Goal: Ask a question

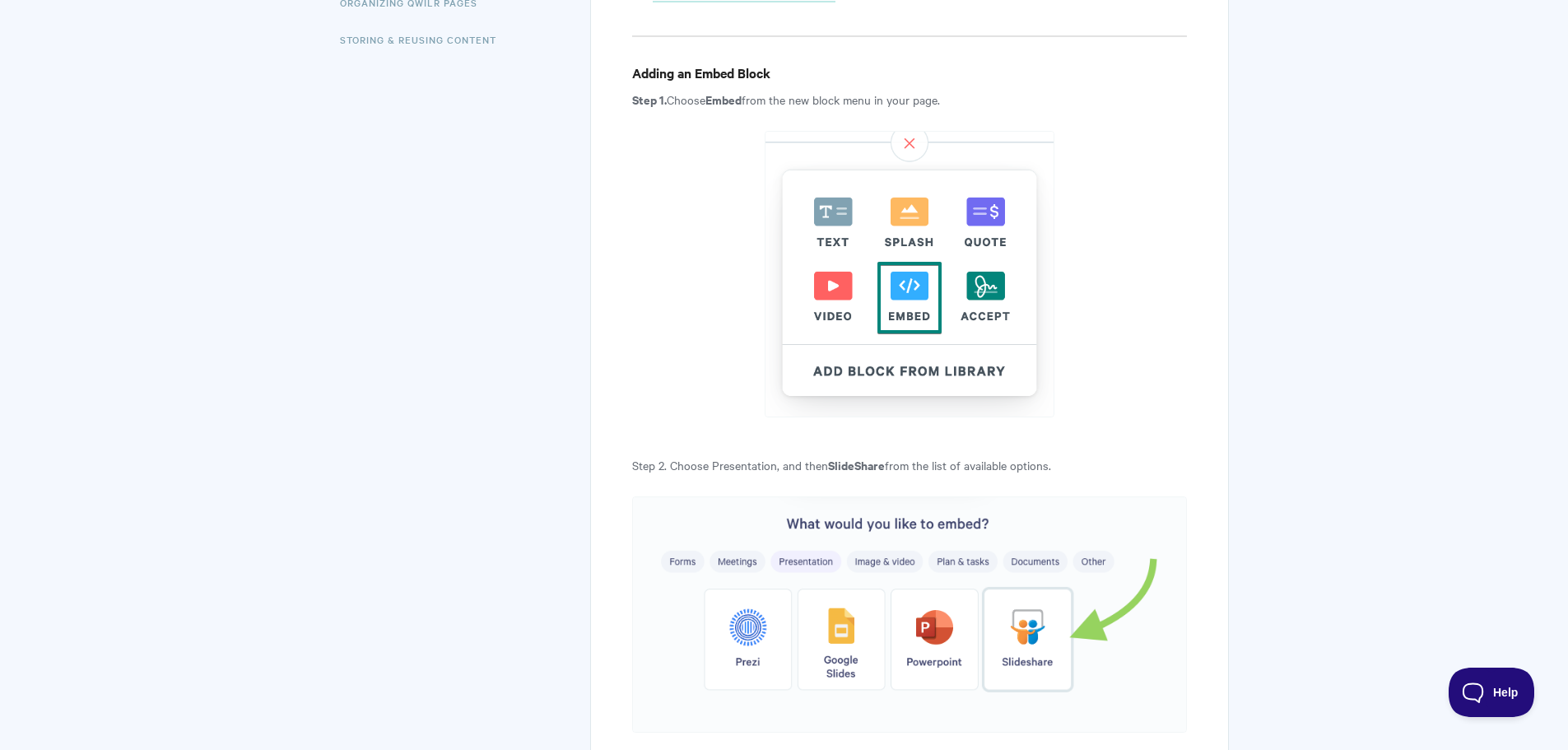
scroll to position [658, 0]
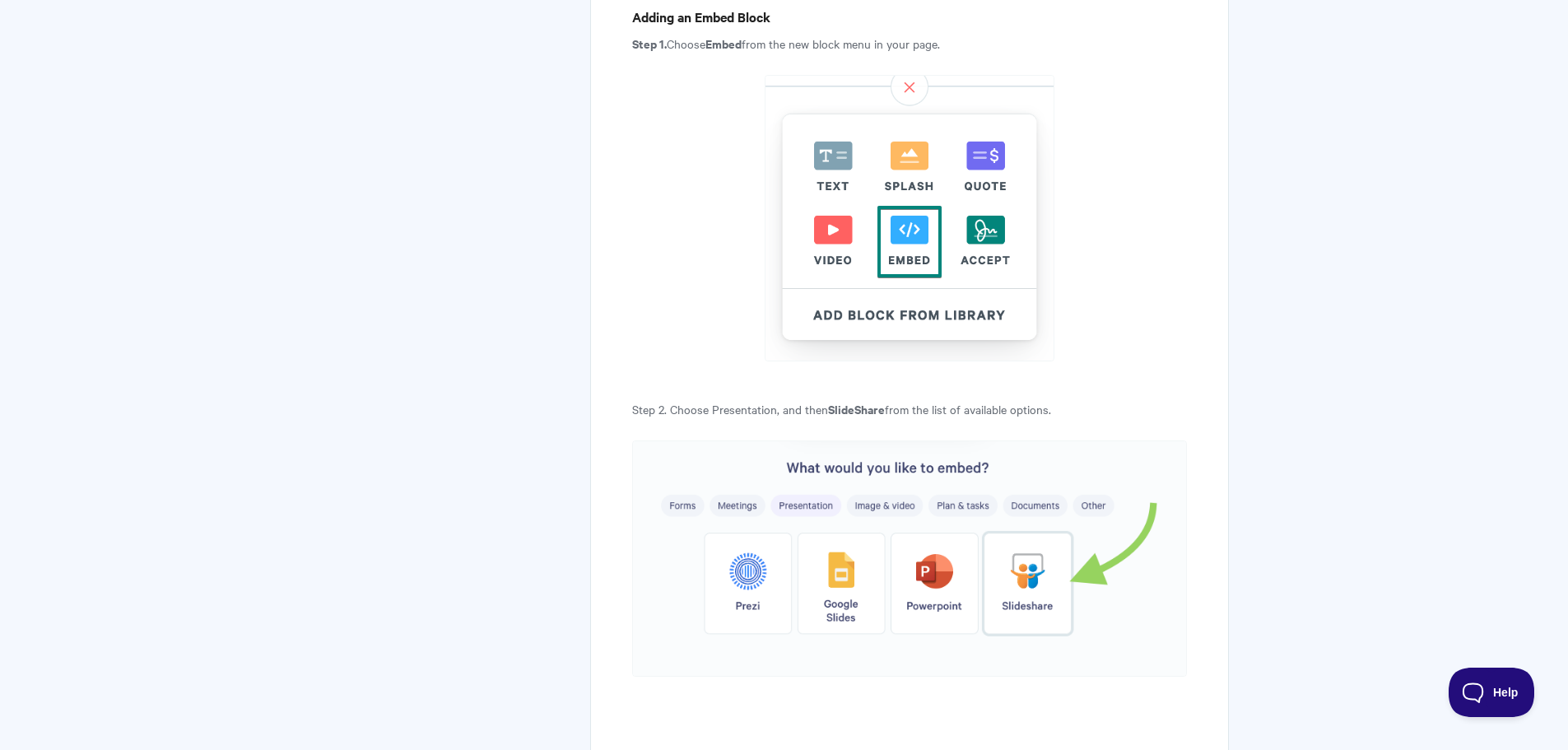
click at [935, 582] on img at bounding box center [909, 558] width 554 height 236
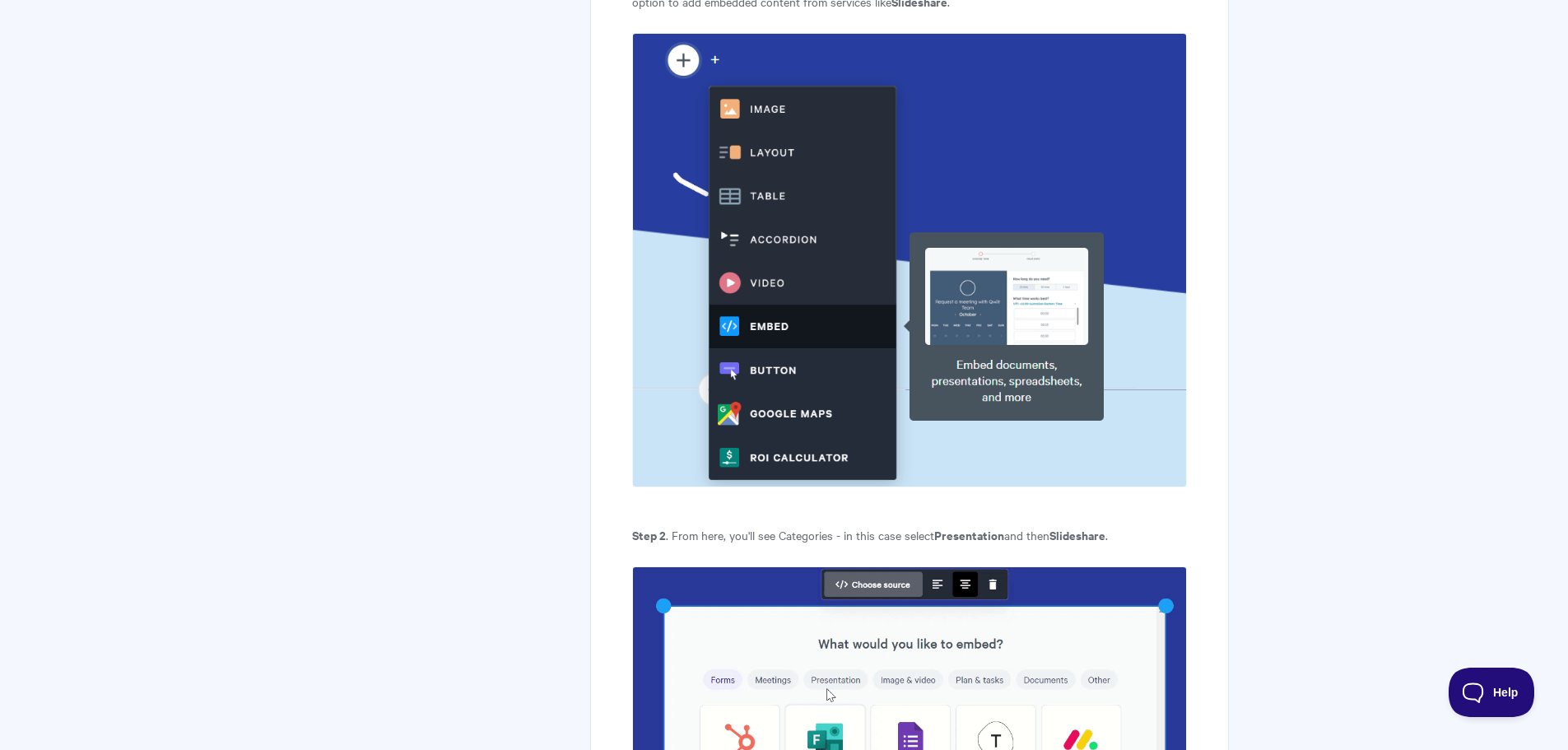
scroll to position [1563, 0]
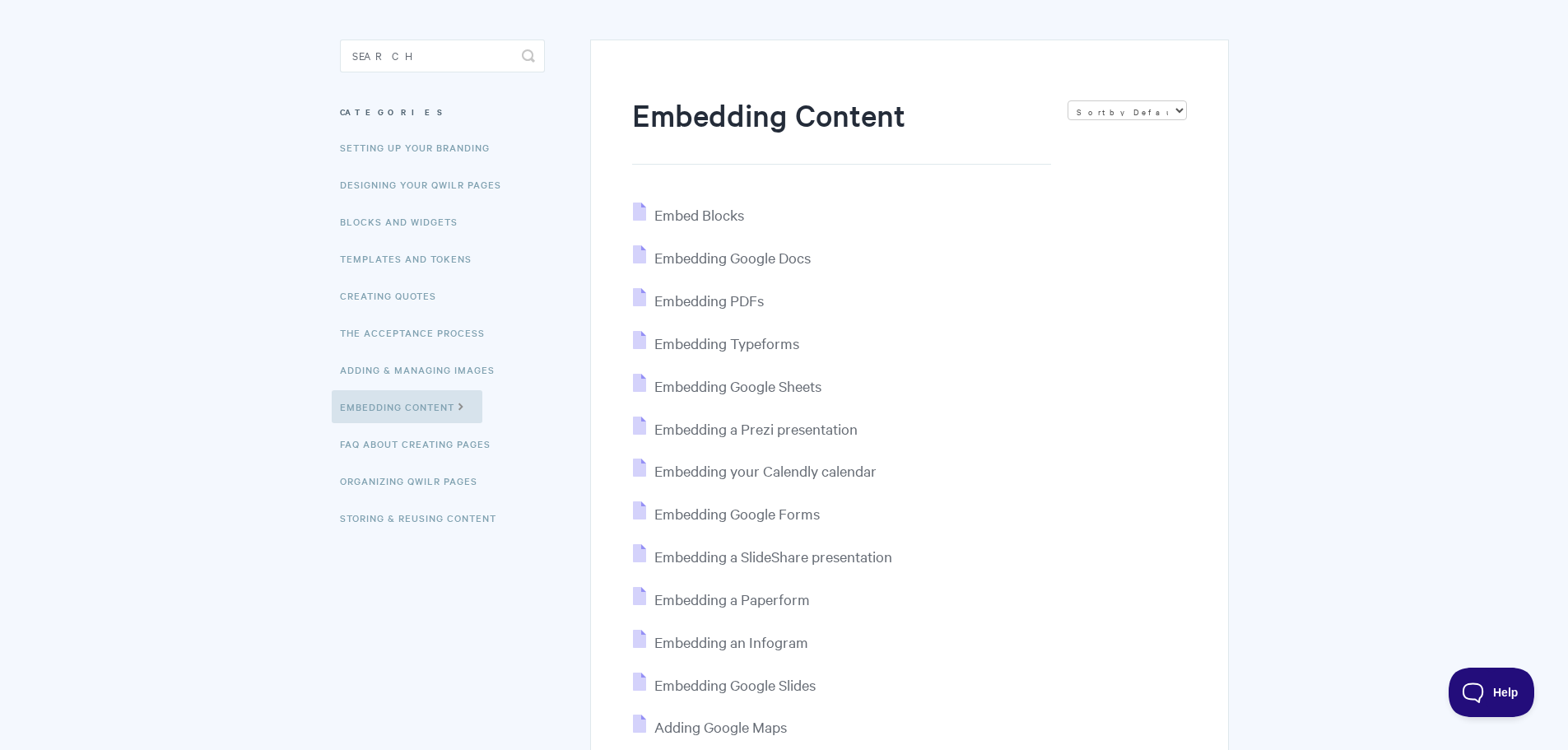
scroll to position [329, 0]
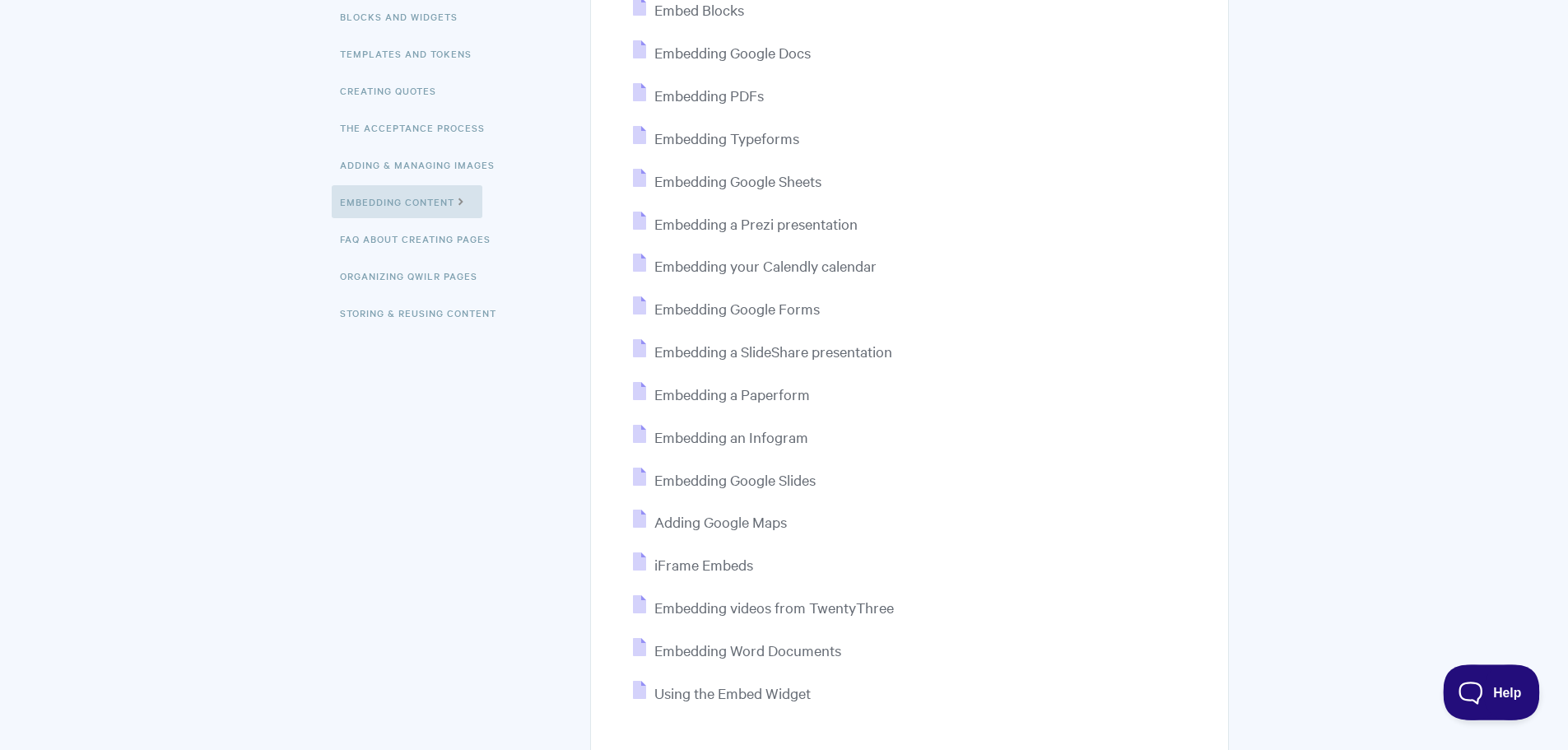
click at [1501, 687] on span "Help" at bounding box center [1486, 689] width 86 height 11
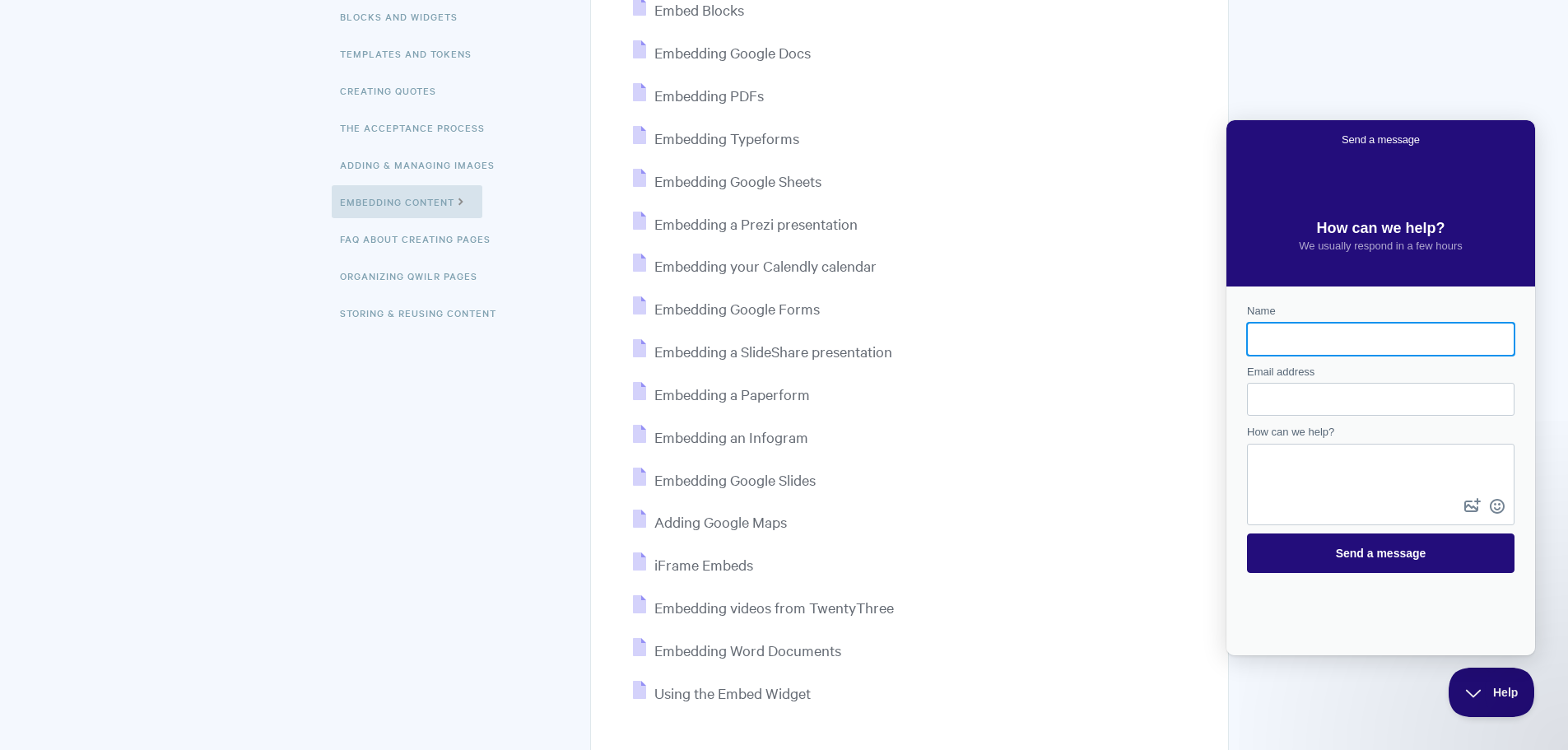
scroll to position [0, 0]
click at [1319, 312] on div "Name" at bounding box center [1380, 329] width 267 height 53
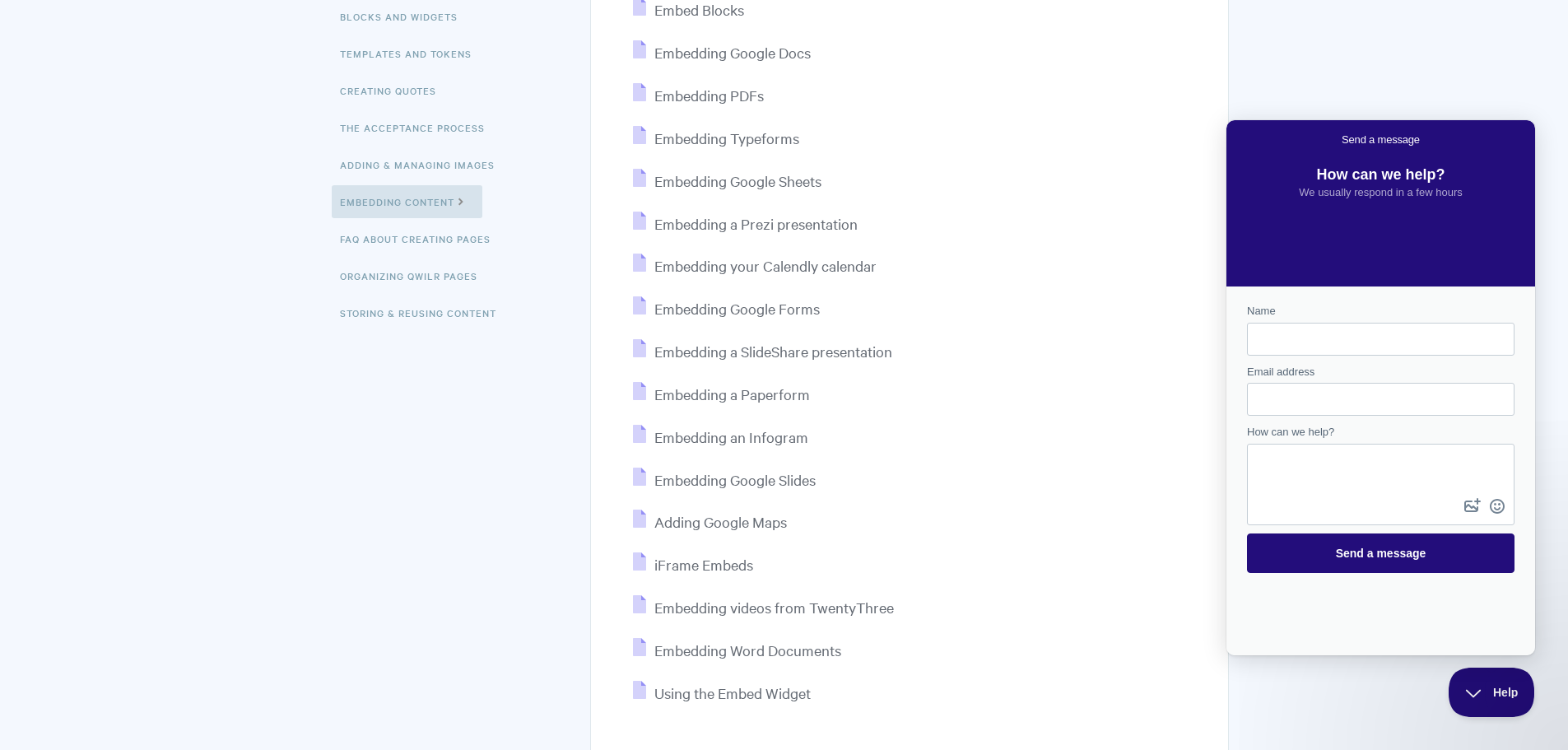
click at [1301, 334] on input "Name" at bounding box center [1380, 339] width 241 height 29
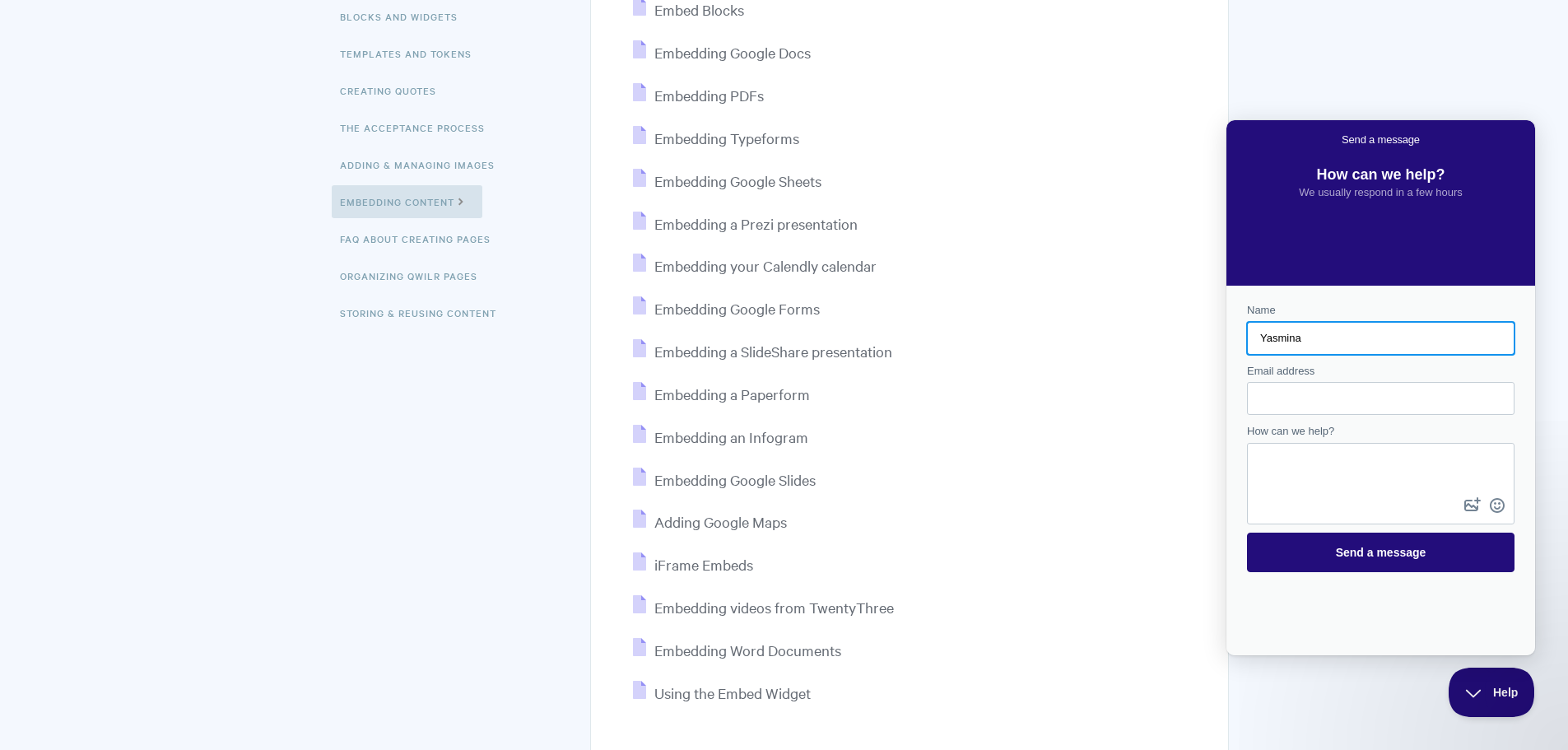
type input "Yasmina"
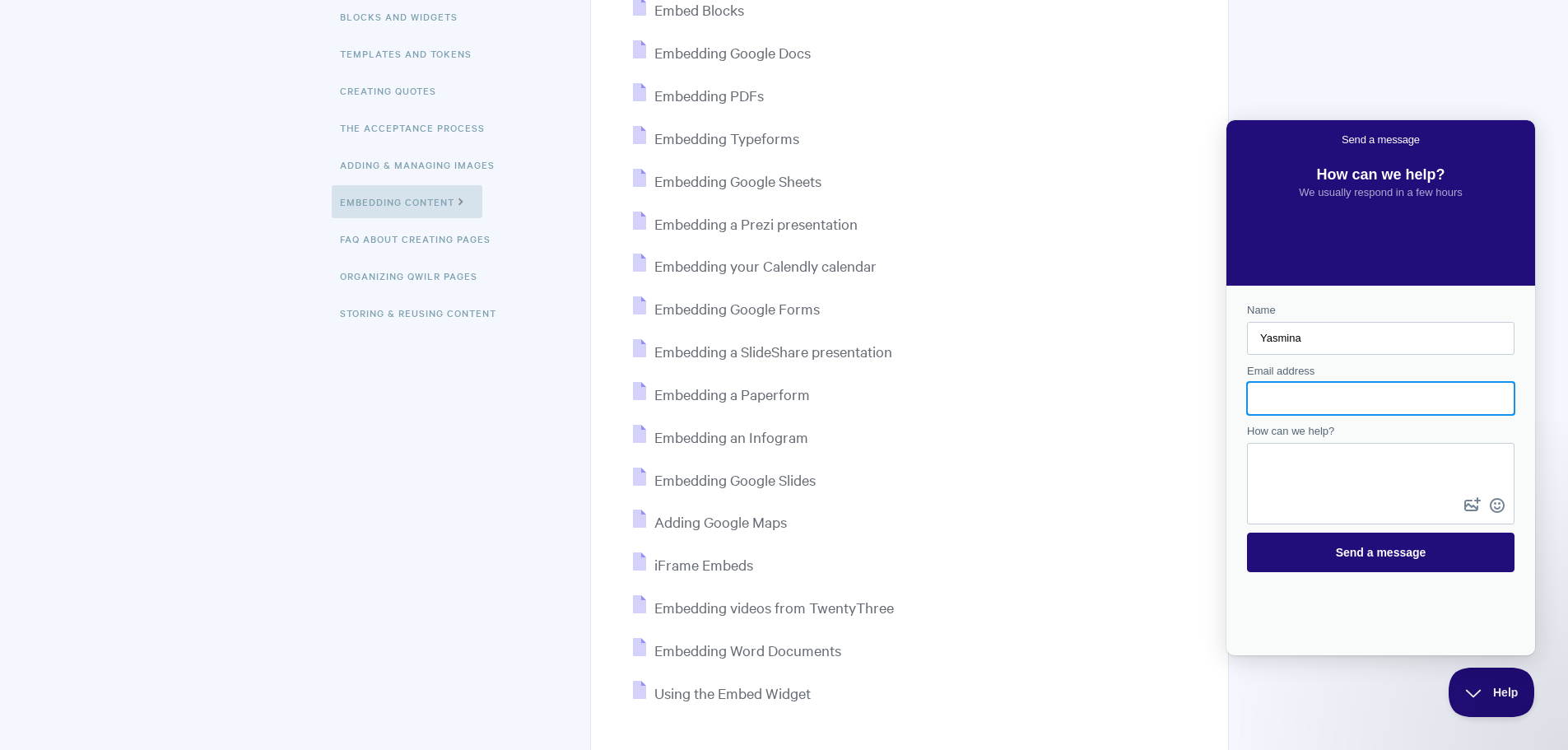
click at [1283, 401] on input "Email address" at bounding box center [1380, 398] width 241 height 29
type input "ysault@axient.com.au"
click at [1291, 456] on textarea "How can we help?" at bounding box center [1380, 469] width 264 height 49
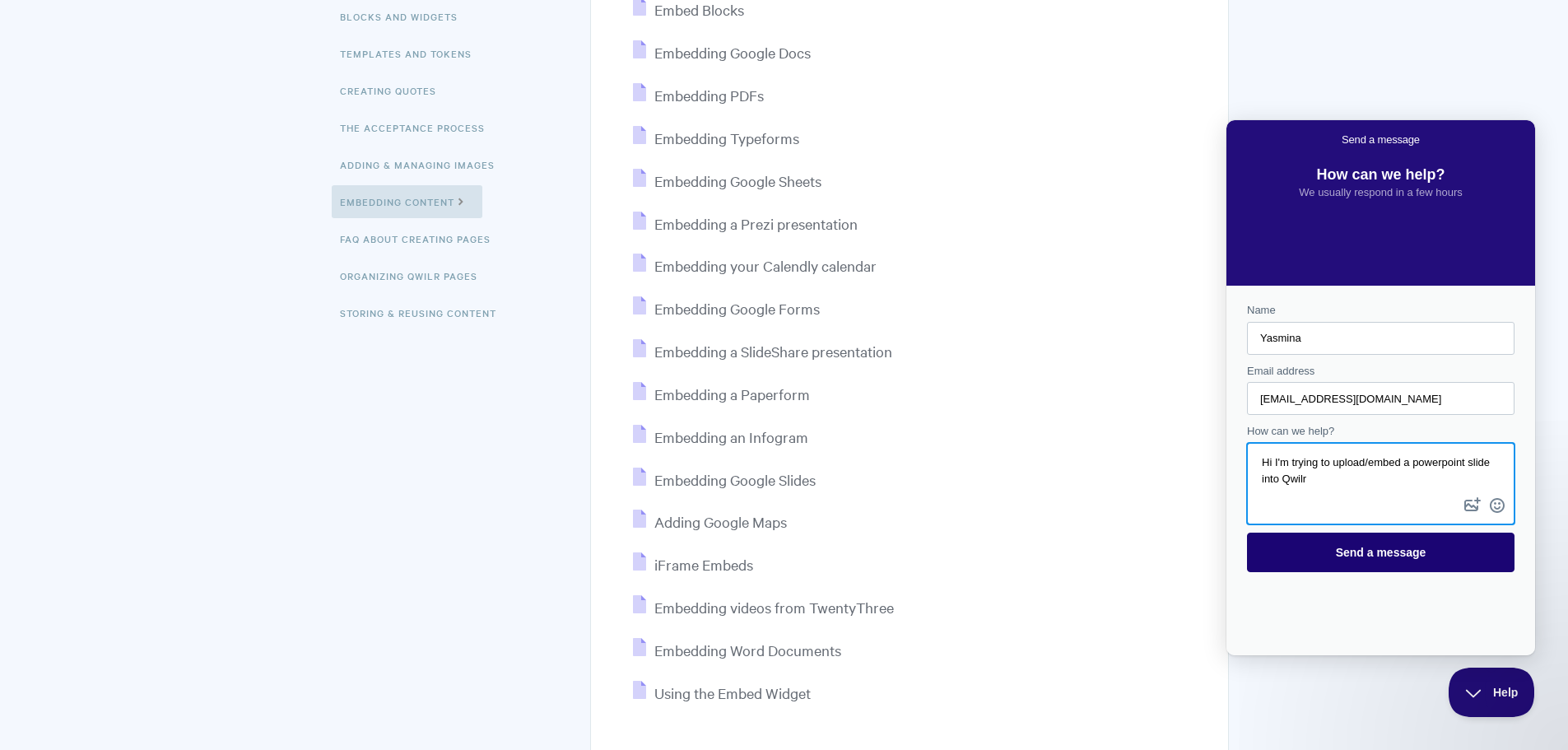
type textarea "Hi I'm trying to upload/embed a powerpoint slide into Qwilr"
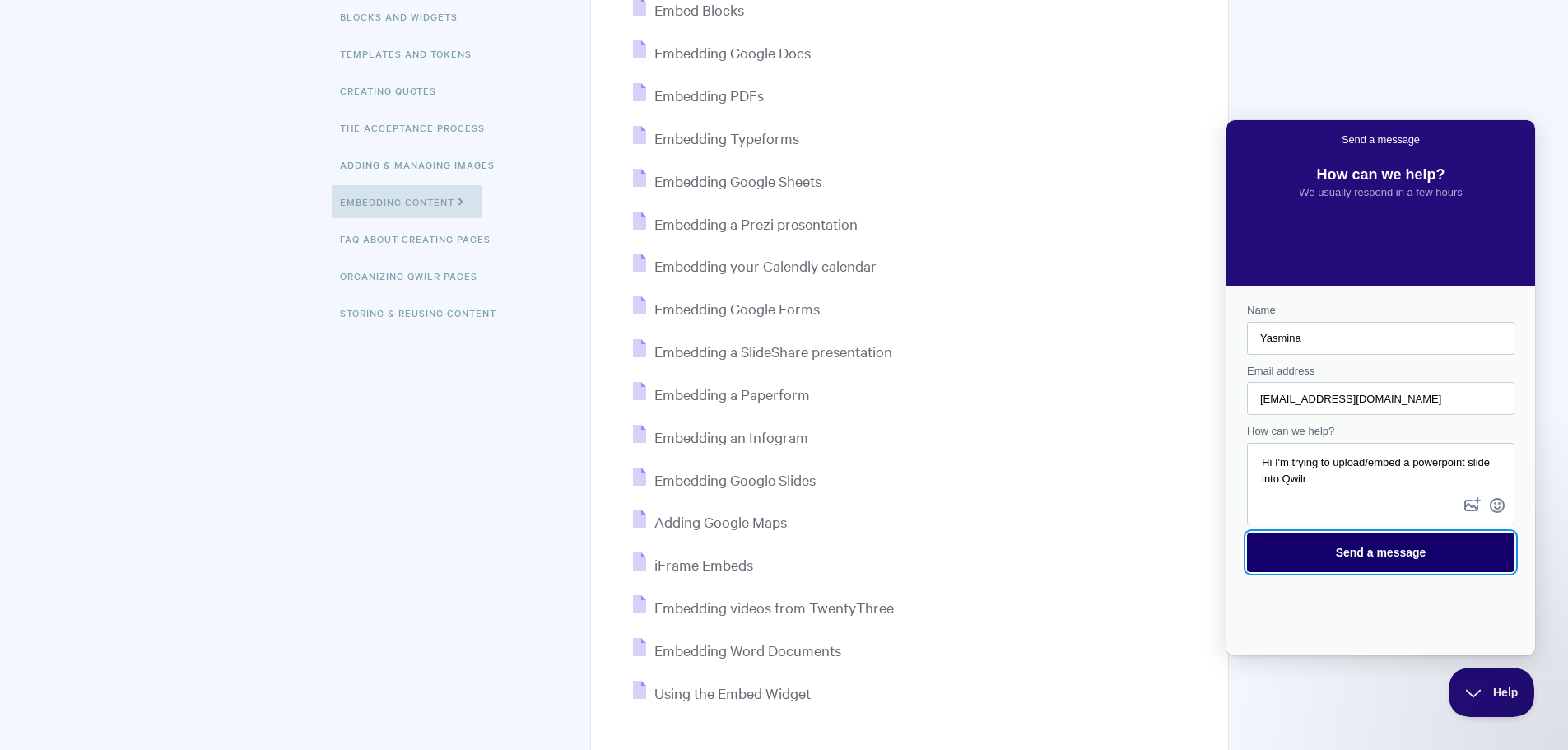
click at [1376, 552] on span "Send a message" at bounding box center [1381, 552] width 91 height 13
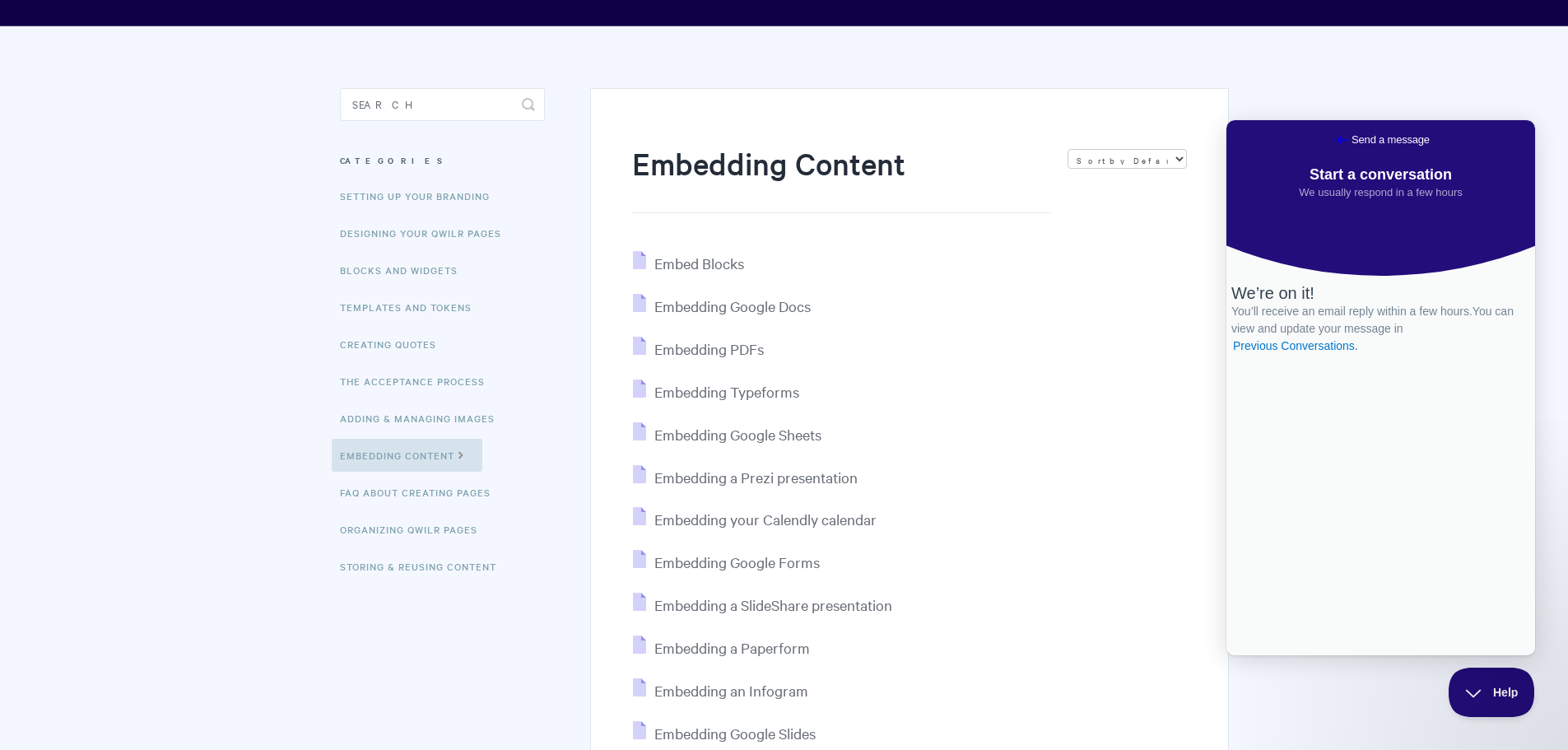
scroll to position [405, 0]
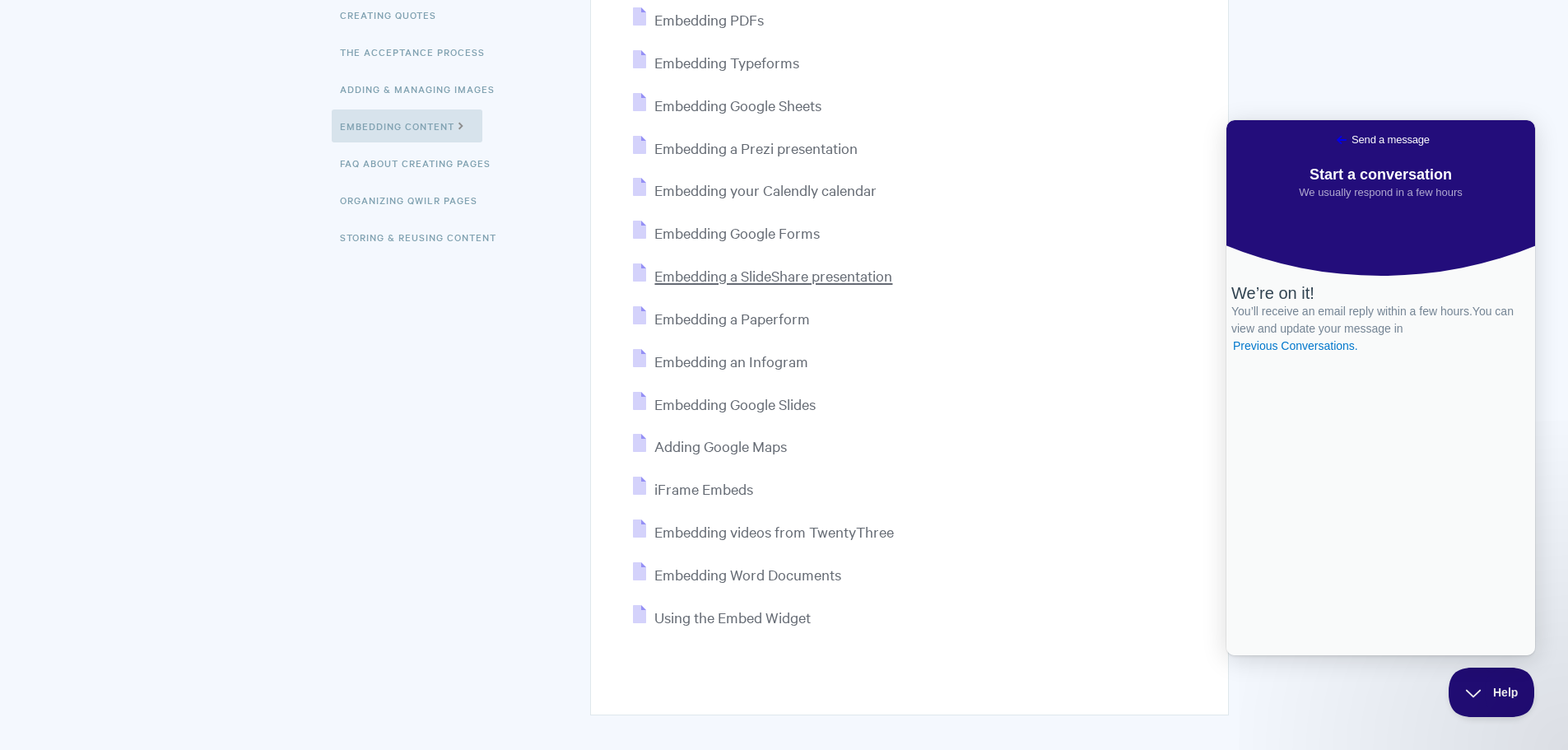
click at [770, 275] on span "Embedding a SlideShare presentation" at bounding box center [773, 275] width 238 height 19
